Goal: Information Seeking & Learning: Learn about a topic

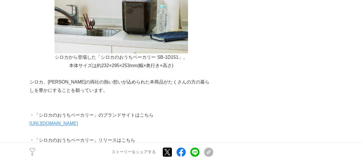
scroll to position [2155, 0]
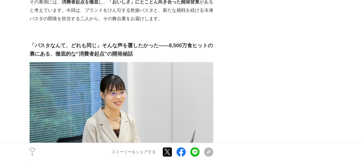
scroll to position [517, 0]
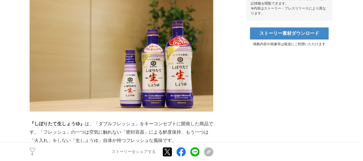
scroll to position [287, 0]
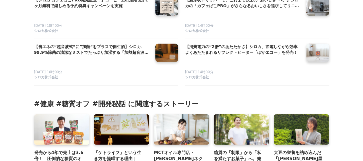
scroll to position [2155, 0]
